Goal: Task Accomplishment & Management: Manage account settings

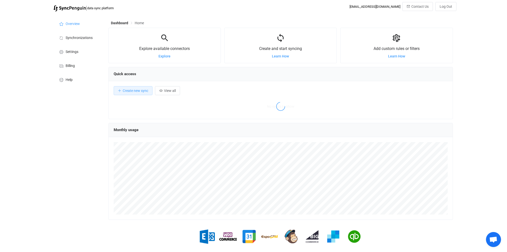
scroll to position [97, 344]
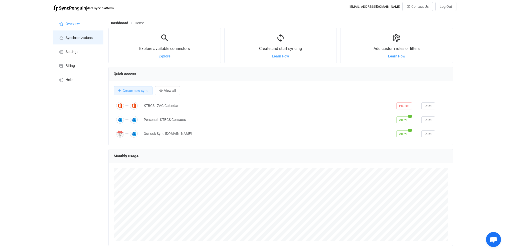
click at [80, 39] on span "Synchronizations" at bounding box center [79, 38] width 27 height 4
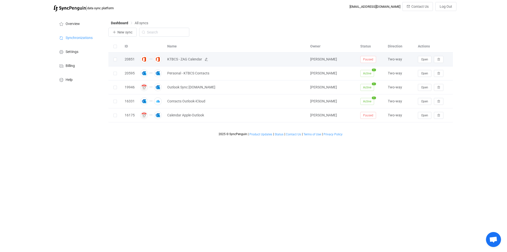
click at [186, 61] on span "KTBCS - ZAG Calendar" at bounding box center [184, 60] width 35 height 6
click at [204, 61] on span "KTBCS - ZAG Calendar" at bounding box center [236, 60] width 138 height 6
click at [206, 60] on icon at bounding box center [206, 60] width 4 height 4
click at [274, 38] on div "New sync" at bounding box center [280, 34] width 344 height 12
click at [127, 60] on div "20851" at bounding box center [129, 60] width 15 height 6
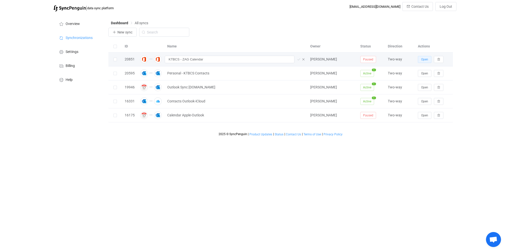
click at [422, 61] on span "Open" at bounding box center [424, 60] width 7 height 4
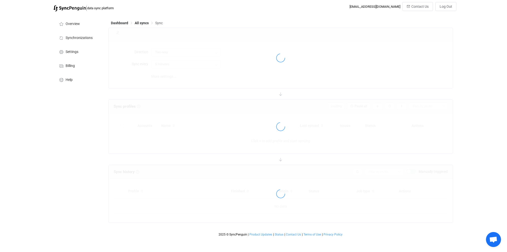
type input "10 minutes"
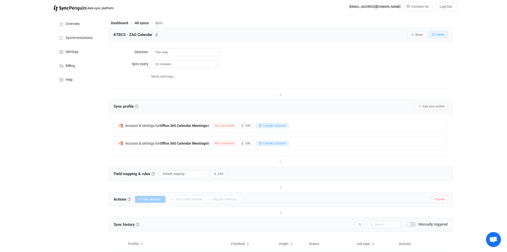
click at [444, 32] on button "Delete" at bounding box center [437, 34] width 19 height 7
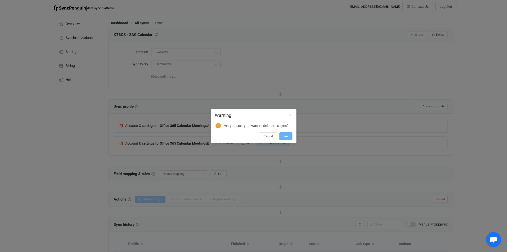
click at [286, 135] on span "Yes" at bounding box center [285, 137] width 5 height 4
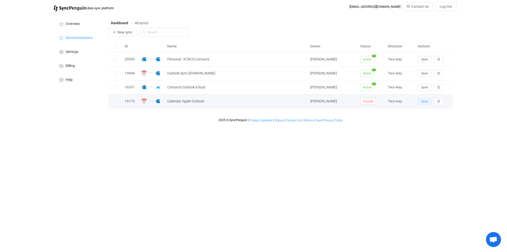
click at [422, 101] on span "Open" at bounding box center [424, 102] width 7 height 4
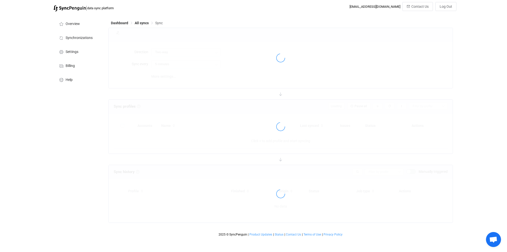
type input "10 minutes"
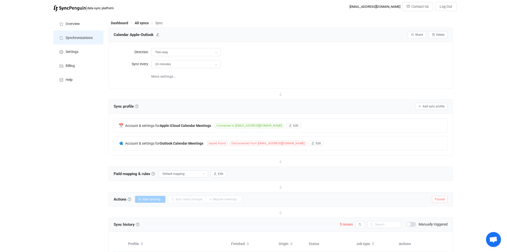
click at [72, 38] on span "Synchronizations" at bounding box center [79, 38] width 27 height 4
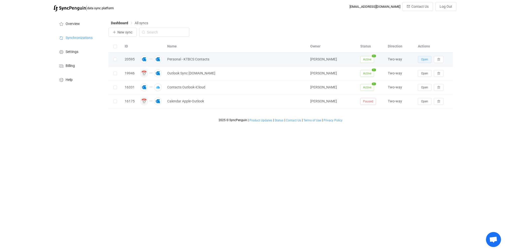
click at [423, 59] on span "Open" at bounding box center [424, 60] width 7 height 4
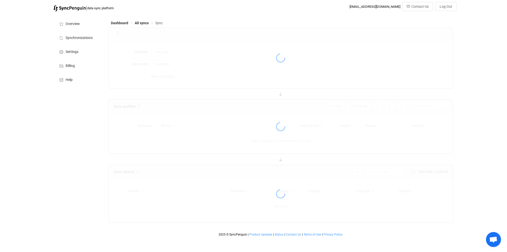
type input "10 minutes"
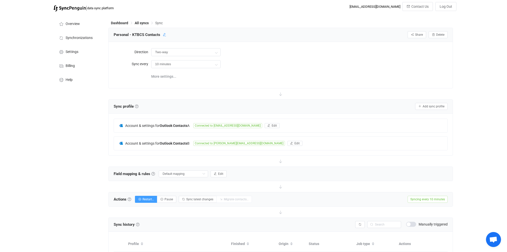
click at [164, 35] on icon at bounding box center [165, 35] width 4 height 4
drag, startPoint x: 131, startPoint y: 34, endPoint x: 141, endPoint y: 33, distance: 10.8
click at [141, 33] on input "Personal - KTBCS Contacts" at bounding box center [135, 35] width 48 height 8
type input "Personal - [DOMAIN_NAME] Contacts"
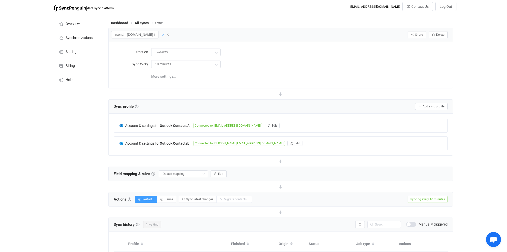
click at [161, 36] on icon at bounding box center [163, 35] width 4 height 4
click at [141, 22] on span "All syncs" at bounding box center [142, 23] width 14 height 4
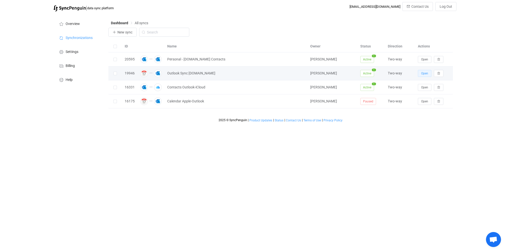
click at [425, 72] on span "Open" at bounding box center [424, 74] width 7 height 4
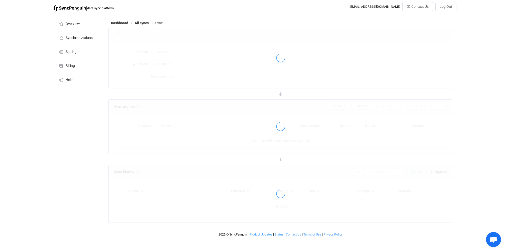
type input "10 minutes"
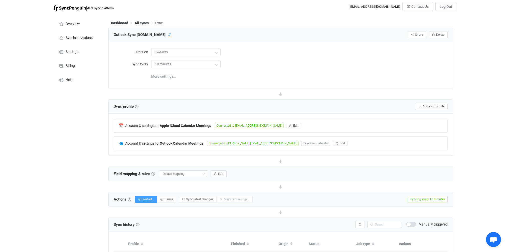
click at [168, 34] on icon at bounding box center [170, 35] width 4 height 4
click at [118, 35] on input "Outlook Sync [DOMAIN_NAME]" at bounding box center [135, 35] width 48 height 8
type input "Calendar - [DOMAIN_NAME]"
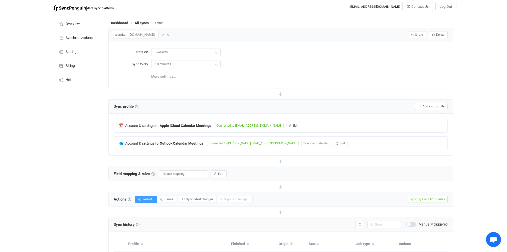
click at [161, 35] on icon at bounding box center [163, 35] width 4 height 4
click at [143, 24] on span "All syncs" at bounding box center [142, 23] width 14 height 4
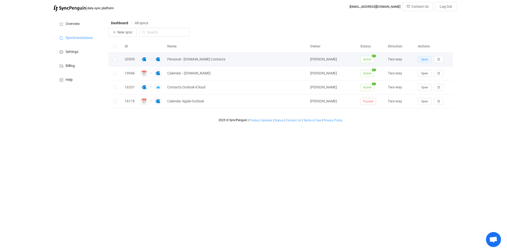
click at [424, 59] on span "Open" at bounding box center [424, 60] width 7 height 4
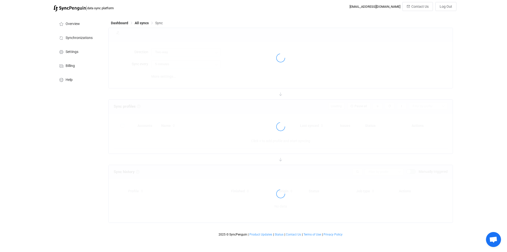
type input "10 minutes"
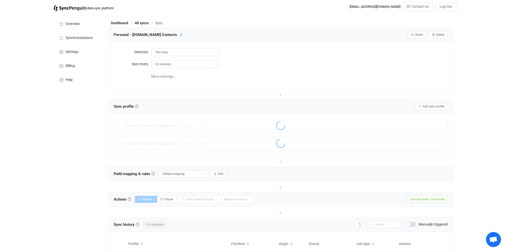
click at [179, 35] on icon at bounding box center [181, 35] width 4 height 4
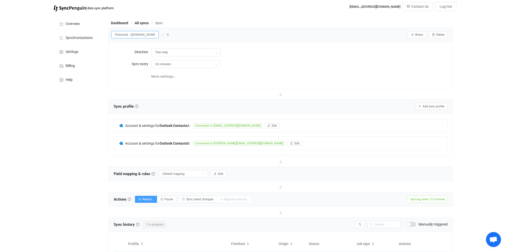
click at [149, 35] on input "Personal - [DOMAIN_NAME] Contacts" at bounding box center [135, 35] width 48 height 8
click at [145, 25] on span "All syncs" at bounding box center [142, 23] width 14 height 4
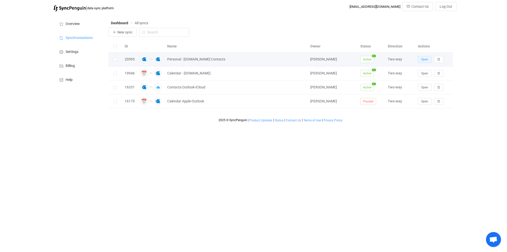
click at [418, 60] on button "Open" at bounding box center [424, 59] width 14 height 7
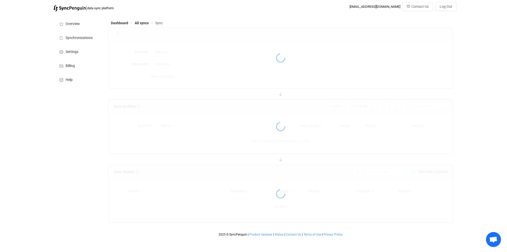
type input "10 minutes"
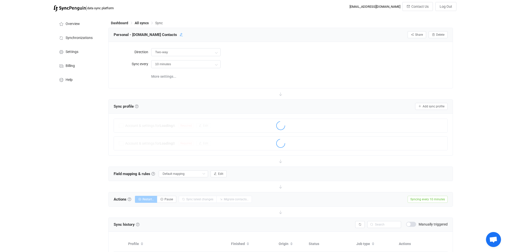
click at [179, 34] on icon at bounding box center [181, 35] width 4 height 4
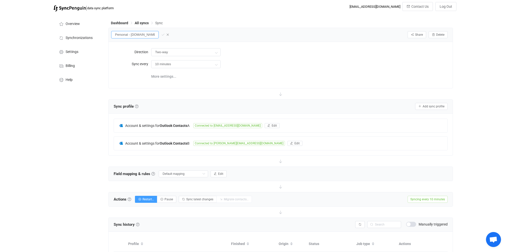
click at [115, 35] on input "Personal - [DOMAIN_NAME] Contacts" at bounding box center [135, 35] width 48 height 8
type input "Contacts- [DOMAIN_NAME] Contacts"
click at [161, 35] on icon at bounding box center [163, 35] width 4 height 4
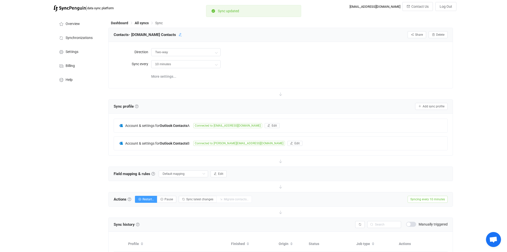
click at [182, 35] on icon at bounding box center [180, 35] width 4 height 4
click at [128, 35] on input "Contacts- [DOMAIN_NAME] Contacts" at bounding box center [135, 35] width 48 height 8
type input "Contacts - [DOMAIN_NAME] Contacts"
click at [161, 34] on icon at bounding box center [163, 35] width 4 height 4
click at [138, 24] on span "All syncs" at bounding box center [142, 23] width 14 height 4
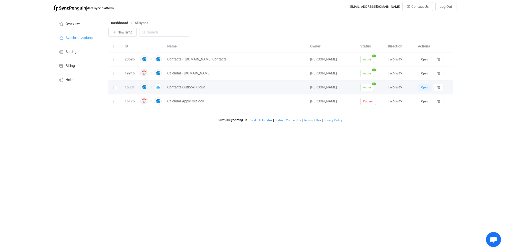
click at [422, 88] on span "Open" at bounding box center [424, 88] width 7 height 4
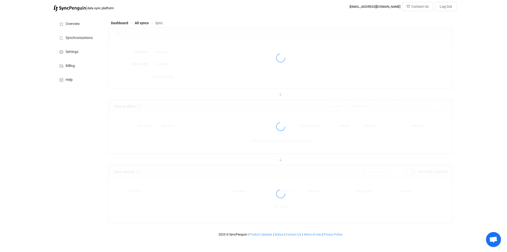
type input "10 minutes"
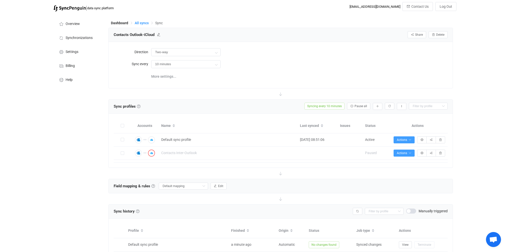
click at [146, 23] on span "All syncs" at bounding box center [142, 23] width 14 height 4
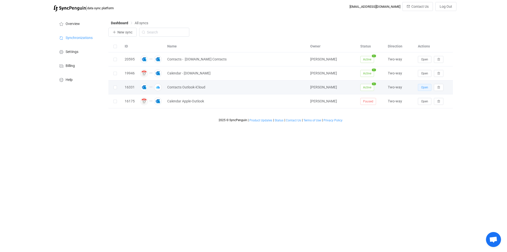
click at [424, 87] on span "Open" at bounding box center [424, 88] width 7 height 4
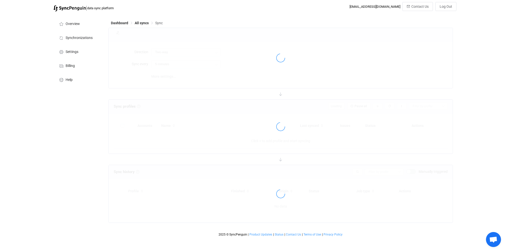
type input "10 minutes"
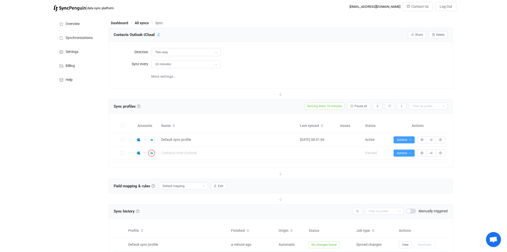
click at [159, 34] on icon at bounding box center [159, 35] width 4 height 4
click at [129, 34] on input "Contacts Outlook-iCloud" at bounding box center [135, 35] width 48 height 8
type input "Contacts - Outlook-iCloud"
click at [67, 80] on span "Help" at bounding box center [69, 80] width 7 height 4
click at [166, 142] on span "Default sync profile" at bounding box center [176, 140] width 30 height 6
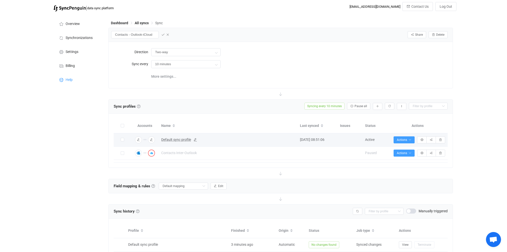
type input "Default sync profile"
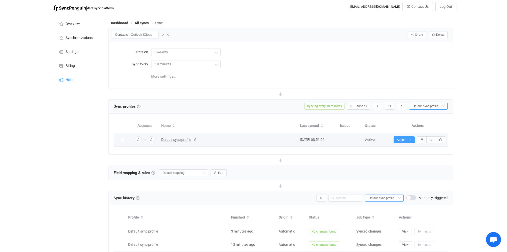
click at [171, 139] on span "Default sync profile" at bounding box center [176, 140] width 30 height 6
click at [172, 140] on span "Default sync profile" at bounding box center [176, 140] width 30 height 6
click at [161, 34] on icon at bounding box center [163, 35] width 4 height 4
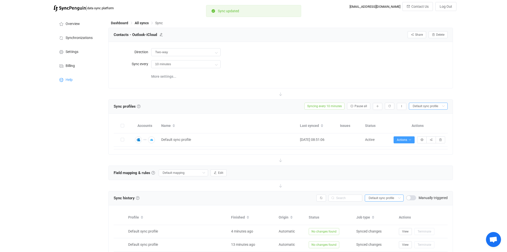
click at [138, 34] on span "Contacts - Outlook-iCloud" at bounding box center [135, 35] width 43 height 8
click at [160, 34] on icon at bounding box center [161, 35] width 4 height 4
click at [139, 35] on input "Contacts - Outlook-iCloud" at bounding box center [135, 35] width 48 height 8
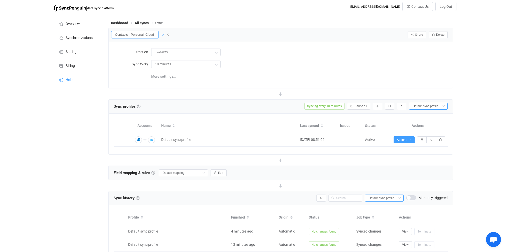
type input "Contacts - Personal-iCloud"
click at [161, 36] on icon at bounding box center [163, 35] width 4 height 4
click at [143, 22] on span "All syncs" at bounding box center [142, 23] width 14 height 4
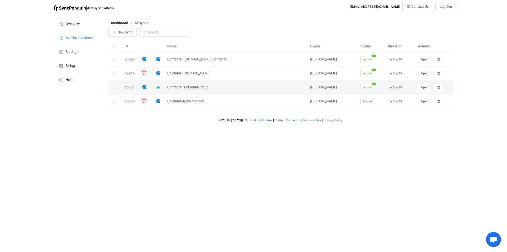
click at [367, 87] on span "Active" at bounding box center [367, 87] width 14 height 7
click at [113, 87] on div at bounding box center [115, 88] width 14 height 6
click at [115, 88] on span at bounding box center [115, 88] width 4 height 4
click at [117, 86] on input "checkbox" at bounding box center [117, 86] width 0 height 0
click at [363, 86] on span "Active" at bounding box center [367, 87] width 14 height 7
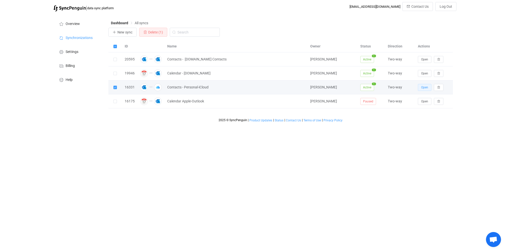
click at [422, 87] on span "Open" at bounding box center [424, 88] width 7 height 4
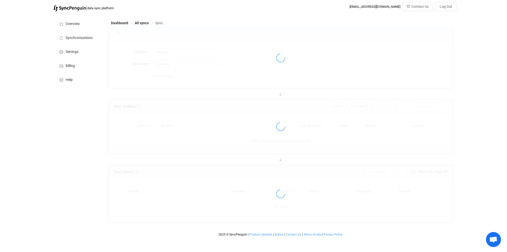
type input "10 minutes"
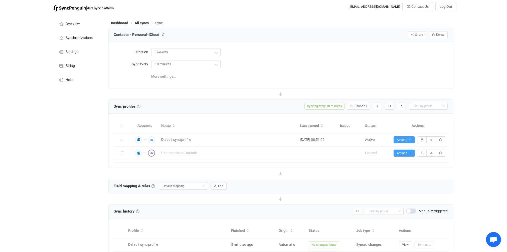
click at [139, 105] on link at bounding box center [139, 107] width 4 height 4
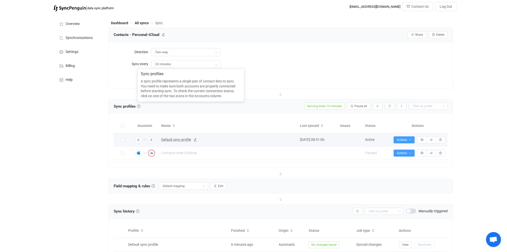
click at [168, 141] on span "Default sync profile" at bounding box center [176, 140] width 30 height 6
type input "Default sync profile"
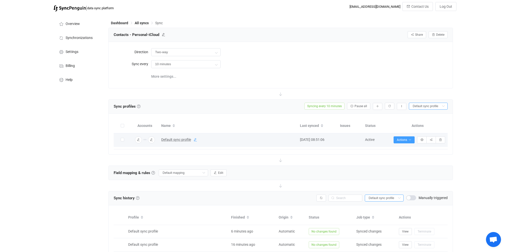
click at [195, 139] on icon at bounding box center [195, 140] width 4 height 4
click at [181, 147] on div "Connection results Connection results Default sync profile [DATE] 08:51:06 Sync…" at bounding box center [281, 142] width 334 height 16
click at [171, 140] on input "Default sync profile" at bounding box center [221, 141] width 125 height 8
type input "Personal to Apple sync profile"
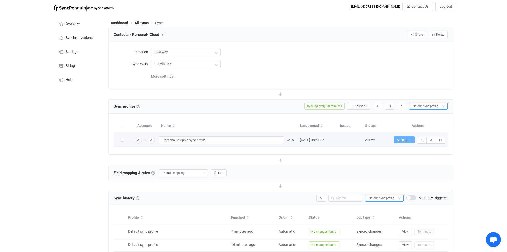
click at [408, 141] on icon "button" at bounding box center [409, 140] width 3 height 3
click at [394, 162] on li "Pause syncing" at bounding box center [390, 162] width 46 height 9
click at [288, 141] on icon at bounding box center [288, 141] width 4 height 4
type input "Personal to Apple sync profile"
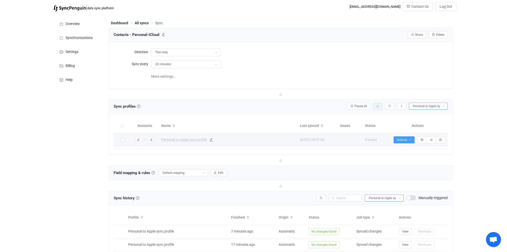
click at [377, 107] on icon "button" at bounding box center [377, 106] width 3 height 3
click at [363, 95] on div at bounding box center [280, 94] width 344 height 11
click at [137, 25] on div "Dashboard All syncs Sync" at bounding box center [280, 24] width 344 height 8
click at [138, 23] on span "All syncs" at bounding box center [142, 23] width 14 height 4
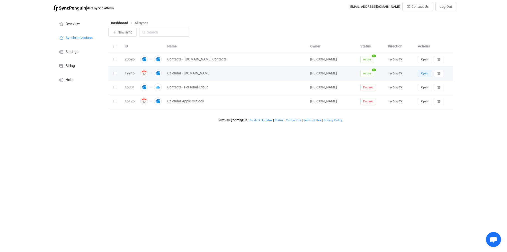
click at [421, 73] on span "Open" at bounding box center [424, 74] width 7 height 4
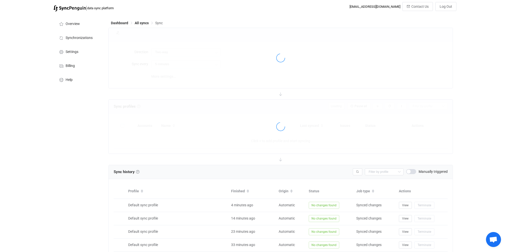
type input "10 minutes"
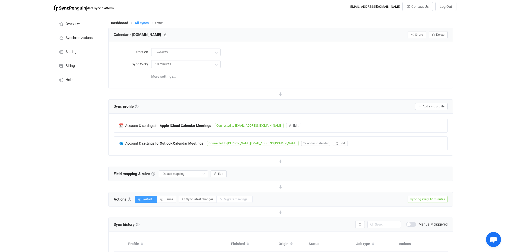
click at [141, 22] on span "All syncs" at bounding box center [142, 23] width 14 height 4
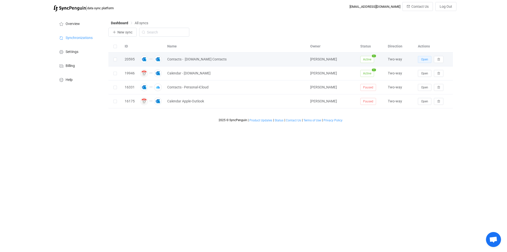
click at [425, 60] on span "Open" at bounding box center [424, 60] width 7 height 4
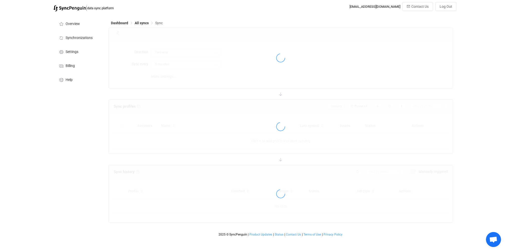
type input "10 minutes"
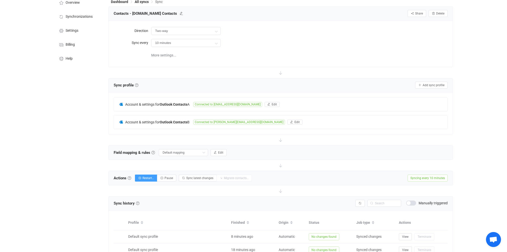
scroll to position [28, 0]
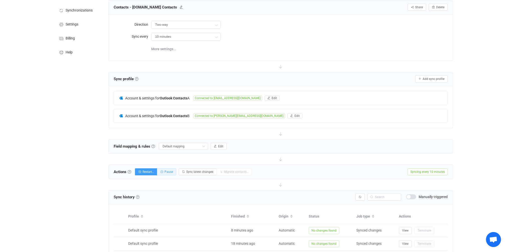
click at [171, 173] on span "Pause" at bounding box center [168, 172] width 9 height 4
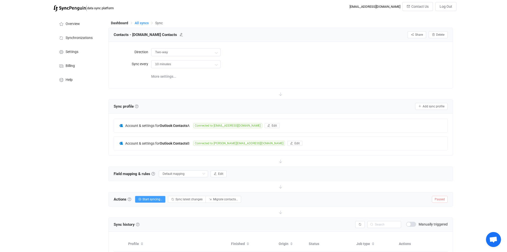
click at [142, 23] on span "All syncs" at bounding box center [142, 23] width 14 height 4
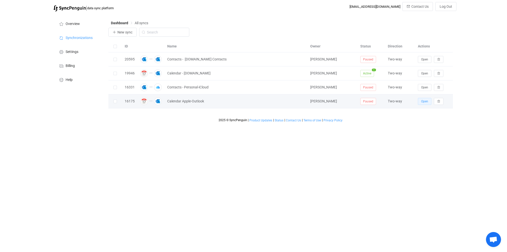
click at [424, 102] on span "Open" at bounding box center [424, 102] width 7 height 4
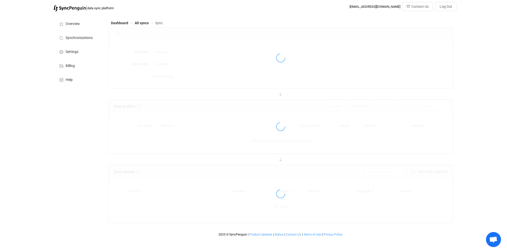
type input "10 minutes"
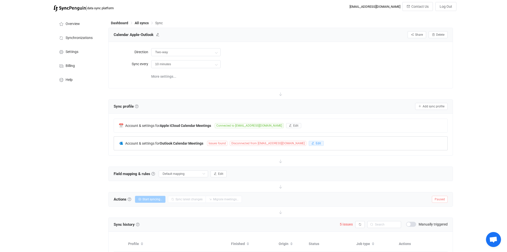
click at [315, 143] on span "Edit" at bounding box center [317, 144] width 5 height 4
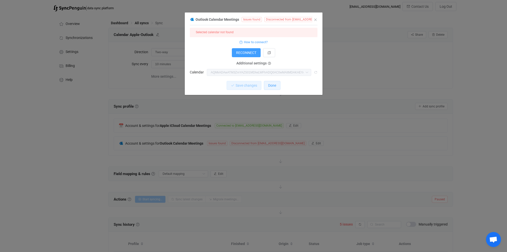
click at [269, 84] on span "Done" at bounding box center [272, 86] width 8 height 4
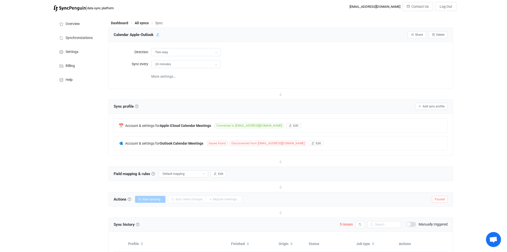
click at [157, 35] on icon at bounding box center [158, 35] width 4 height 4
click at [129, 35] on input "Calendar Apple-Outlook" at bounding box center [135, 35] width 48 height 8
type input "Calendar - Apple-KTBMES"
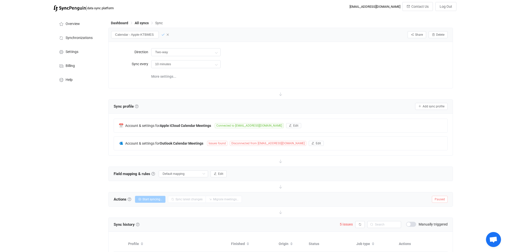
click at [161, 35] on icon at bounding box center [163, 35] width 4 height 4
click at [138, 23] on span "All syncs" at bounding box center [142, 23] width 14 height 4
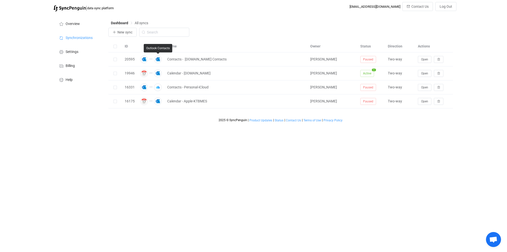
click at [173, 47] on div "Name" at bounding box center [236, 47] width 143 height 6
click at [127, 32] on span "New sync" at bounding box center [124, 32] width 15 height 4
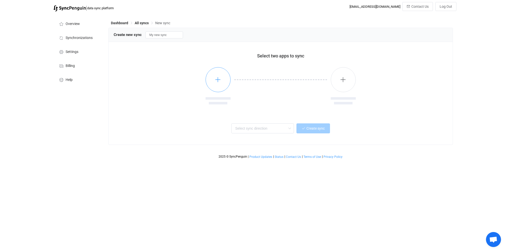
click at [217, 83] on icon "button" at bounding box center [218, 80] width 6 height 6
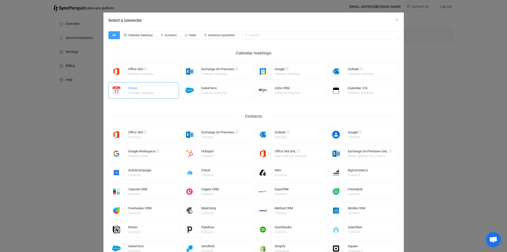
click at [144, 84] on div "iCloud Calendar meetings" at bounding box center [141, 90] width 26 height 13
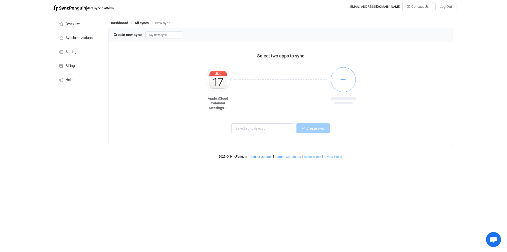
click at [343, 82] on icon "button" at bounding box center [343, 80] width 6 height 6
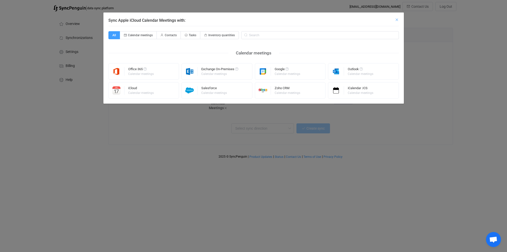
click at [397, 19] on icon "Close" at bounding box center [396, 20] width 4 height 4
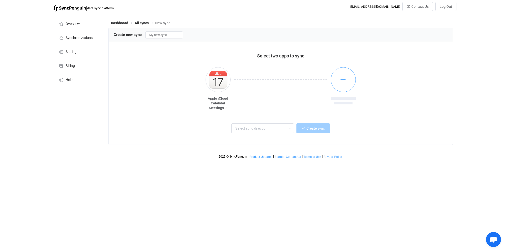
click at [348, 80] on button "button" at bounding box center [342, 79] width 25 height 25
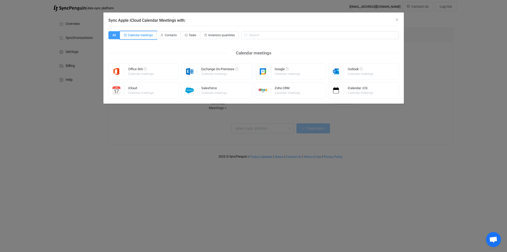
click at [146, 37] on span "Calendar meetings" at bounding box center [140, 36] width 25 height 4
click at [124, 35] on input "Calendar meetings" at bounding box center [122, 33] width 3 height 3
radio input "true"
radio input "false"
click at [345, 72] on div "Outlook Calendar meetings" at bounding box center [363, 71] width 71 height 17
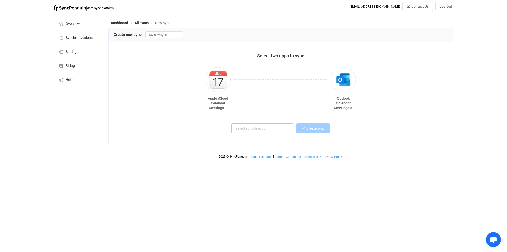
click at [286, 129] on icon at bounding box center [289, 129] width 6 height 10
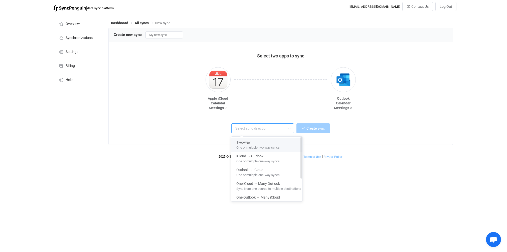
click at [271, 142] on div "Two-way" at bounding box center [268, 141] width 65 height 7
type input "Two-way"
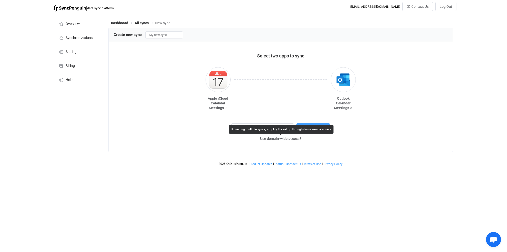
click at [312, 130] on div "If creating multiple syncs, simplify the set up through domain-wide access" at bounding box center [281, 129] width 105 height 9
click at [313, 125] on div "If creating multiple syncs, simplify the set up through domain-wide access" at bounding box center [281, 129] width 105 height 9
click at [286, 139] on span "Use domain-wide access?" at bounding box center [280, 139] width 41 height 4
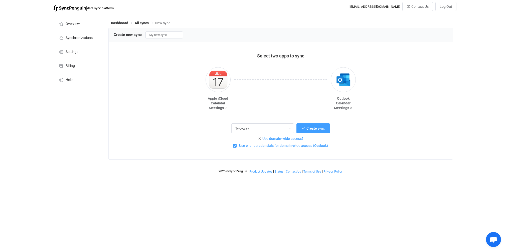
click at [301, 139] on span "Use domain-wide access?" at bounding box center [282, 139] width 41 height 4
click at [297, 139] on span "Use domain-wide access?" at bounding box center [282, 139] width 41 height 4
click at [367, 128] on div "Two-way Create sync" at bounding box center [280, 127] width 321 height 11
click at [315, 129] on span "Create sync" at bounding box center [315, 129] width 18 height 4
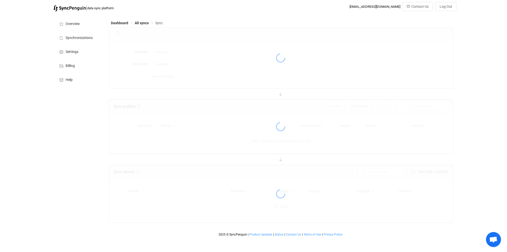
type input "10 minutes"
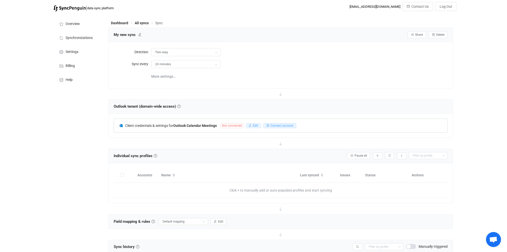
click at [255, 126] on span "Edit" at bounding box center [255, 126] width 5 height 4
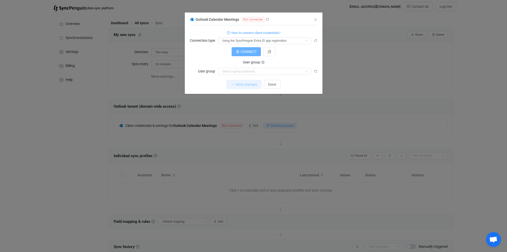
click at [244, 52] on span "CONNECT" at bounding box center [248, 52] width 16 height 4
click at [243, 52] on span "CONNECT" at bounding box center [248, 52] width 16 height 4
